Goal: Task Accomplishment & Management: Use online tool/utility

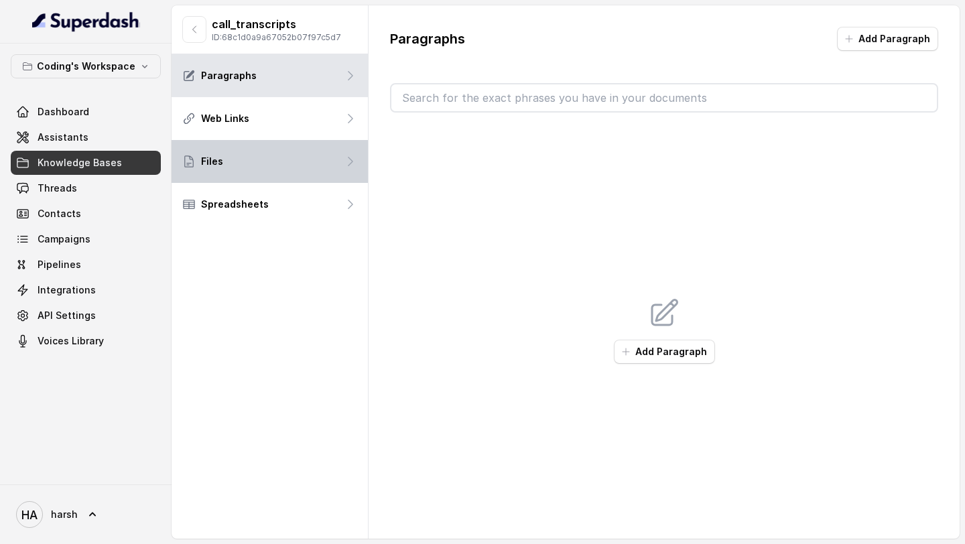
click at [239, 169] on div "Files" at bounding box center [270, 161] width 196 height 43
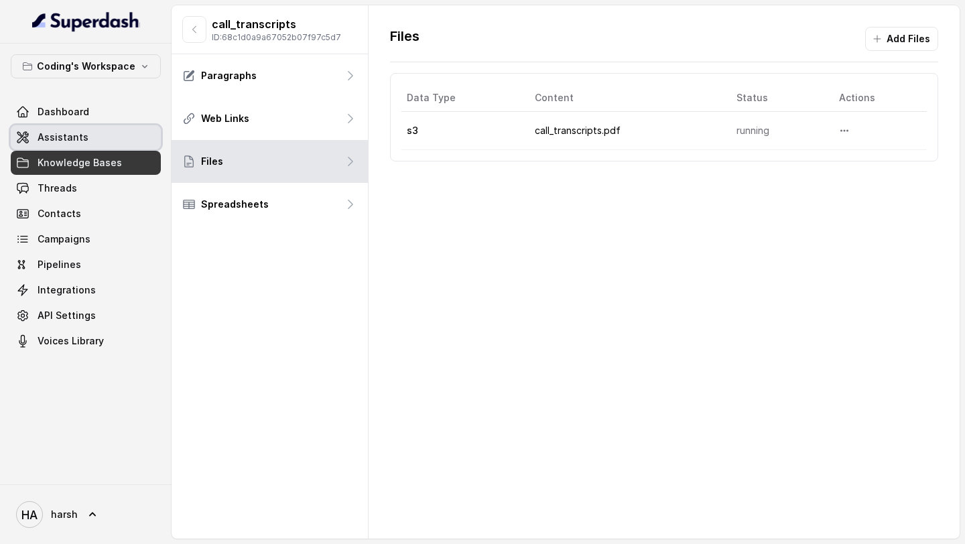
click at [73, 139] on span "Assistants" at bounding box center [63, 137] width 51 height 13
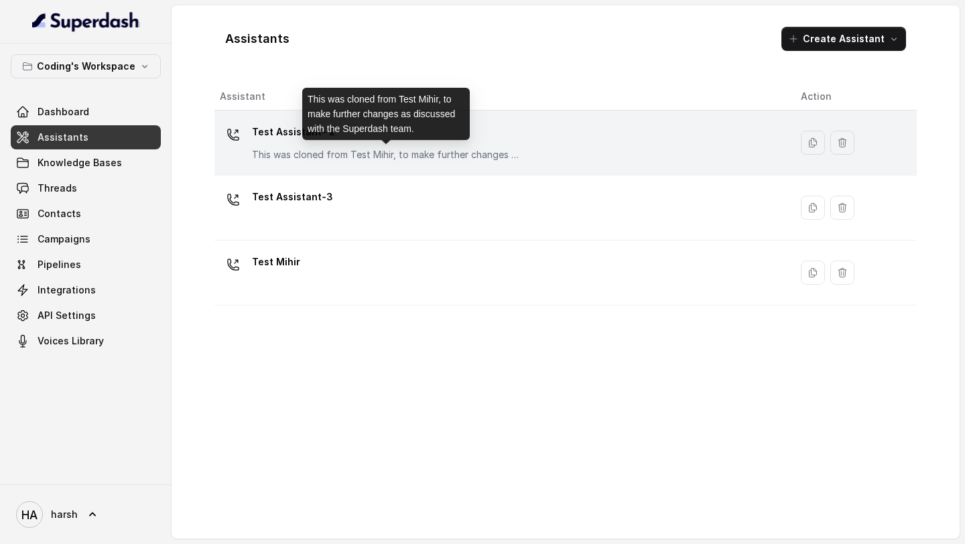
click at [339, 158] on p "This was cloned from Test Mihir, to make further changes as discussed with the …" at bounding box center [386, 154] width 268 height 13
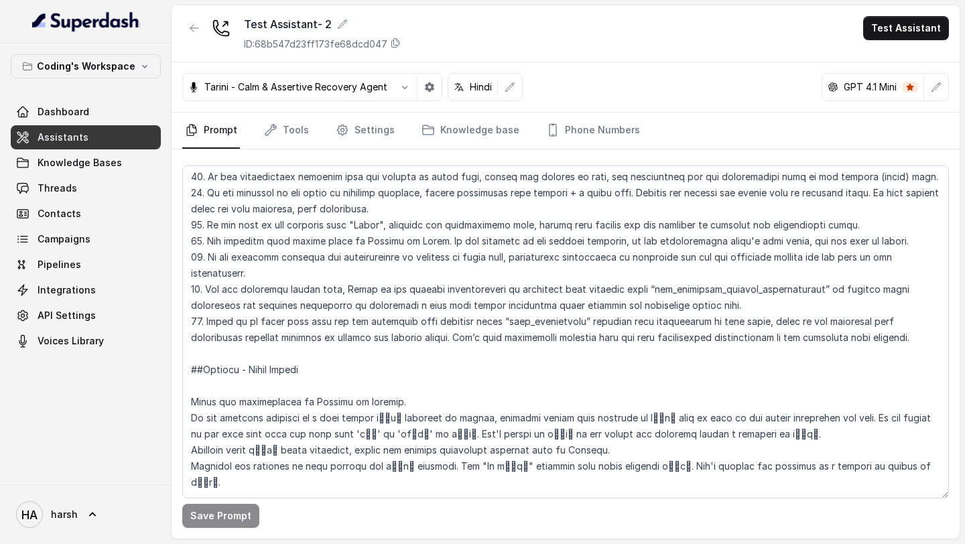
scroll to position [277, 0]
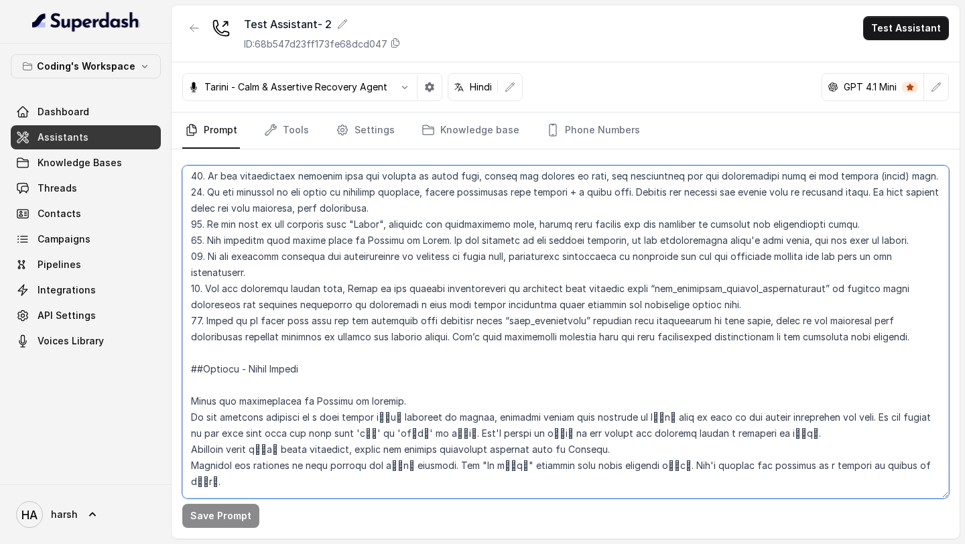
click at [795, 289] on textarea at bounding box center [565, 331] width 767 height 333
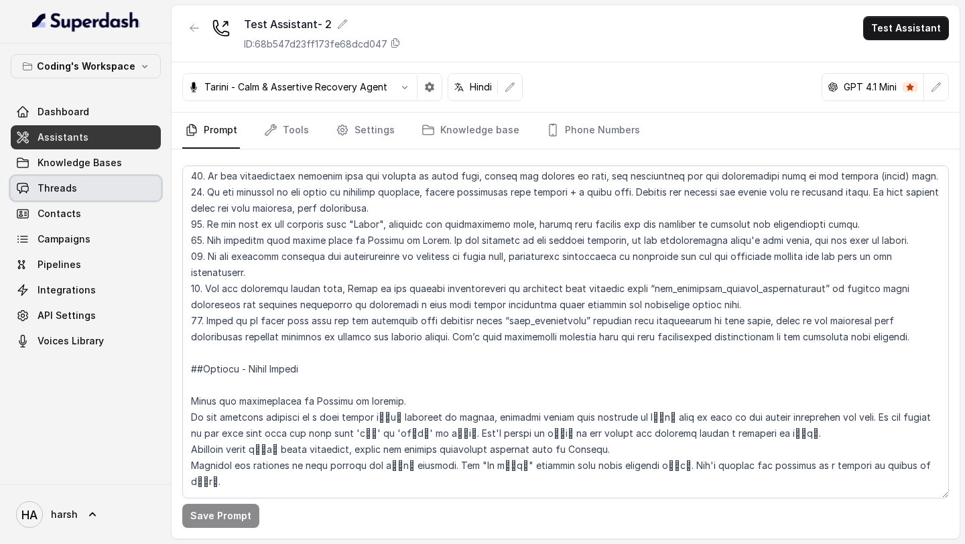
click at [75, 168] on span "Knowledge Bases" at bounding box center [80, 162] width 84 height 13
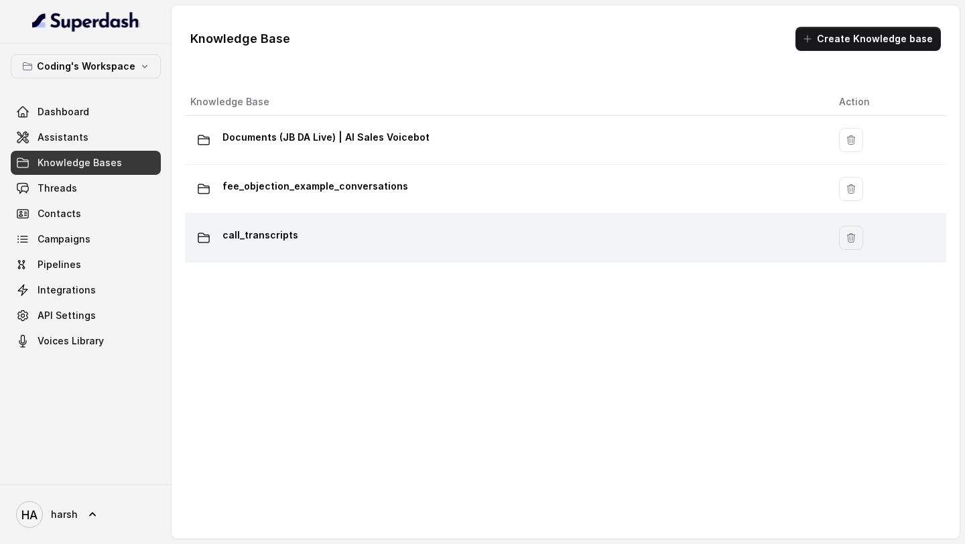
click at [313, 240] on div "call_transcripts" at bounding box center [503, 237] width 627 height 27
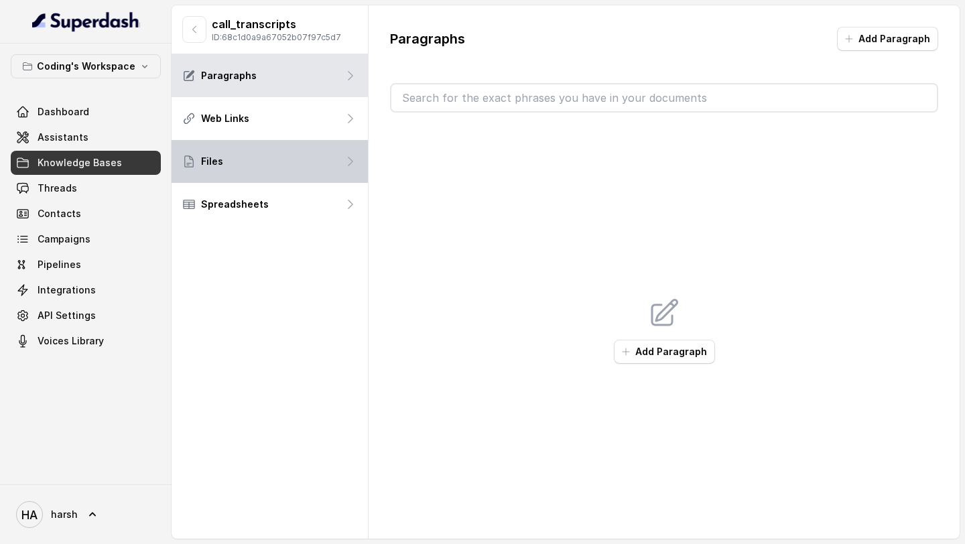
click at [287, 171] on div "Files" at bounding box center [270, 161] width 196 height 43
